Goal: Obtain resource: Obtain resource

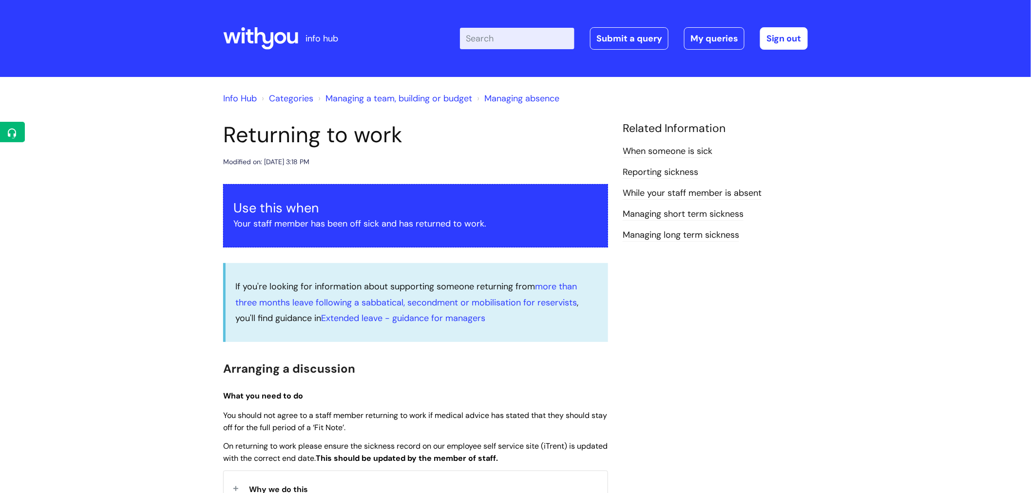
click at [517, 44] on input "Enter your search term here..." at bounding box center [517, 38] width 114 height 21
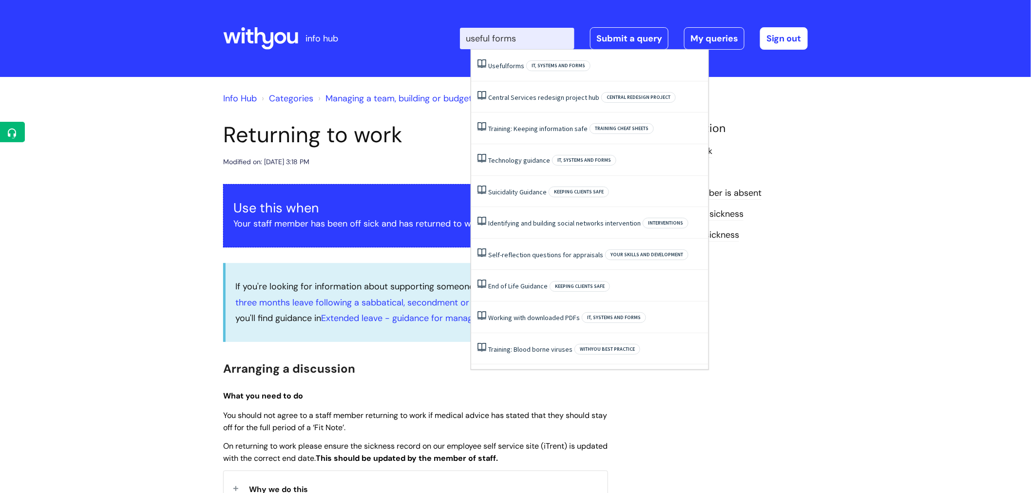
type input "useful forms"
click button "Search" at bounding box center [0, 0] width 0 height 0
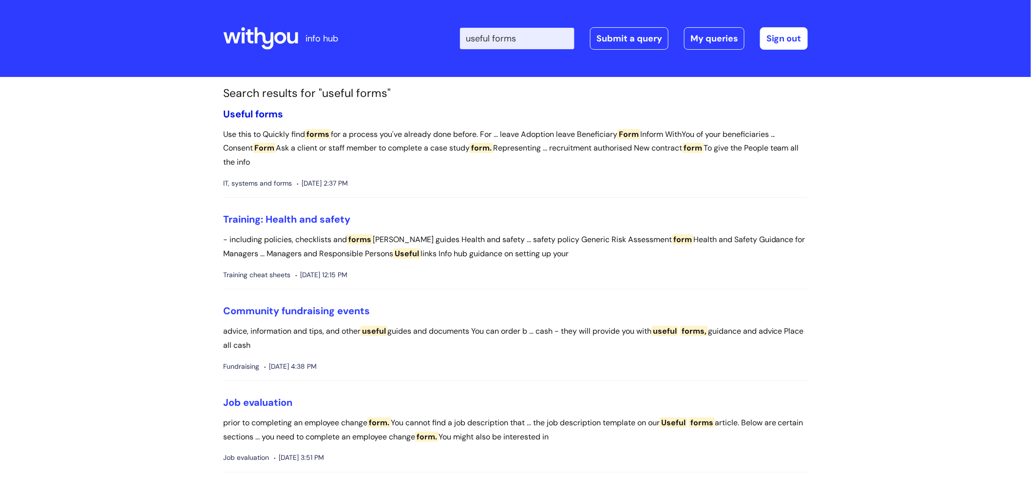
click at [252, 115] on span "Useful" at bounding box center [238, 114] width 30 height 13
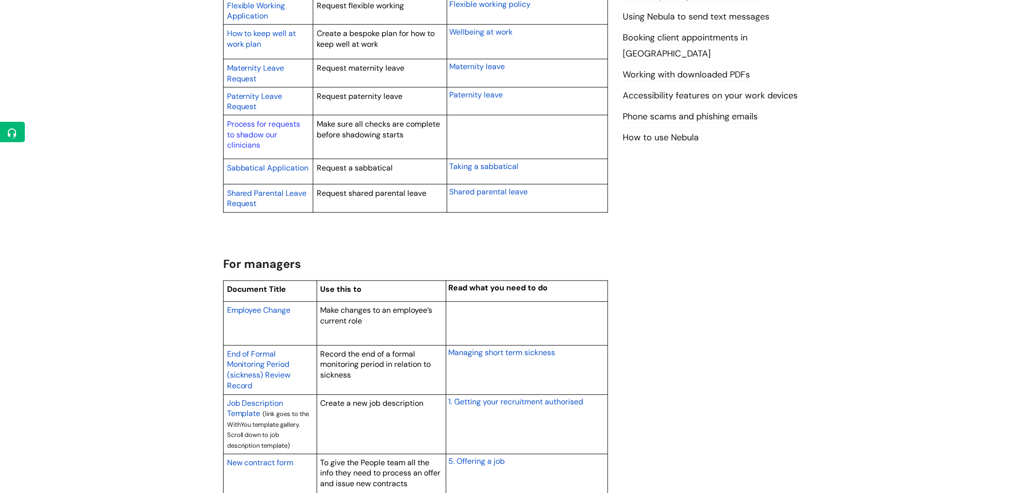
scroll to position [704, 0]
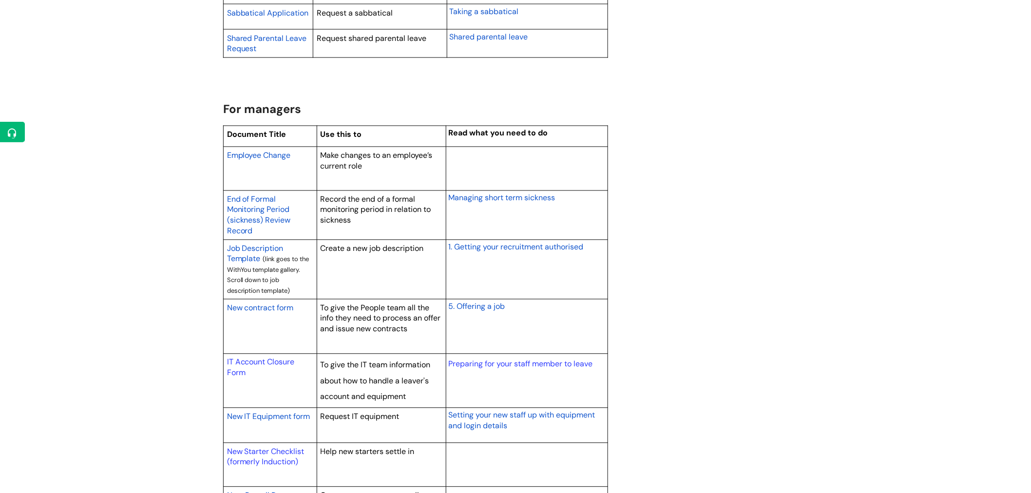
click at [280, 310] on span "New contract form" at bounding box center [260, 308] width 67 height 10
